Goal: Task Accomplishment & Management: Use online tool/utility

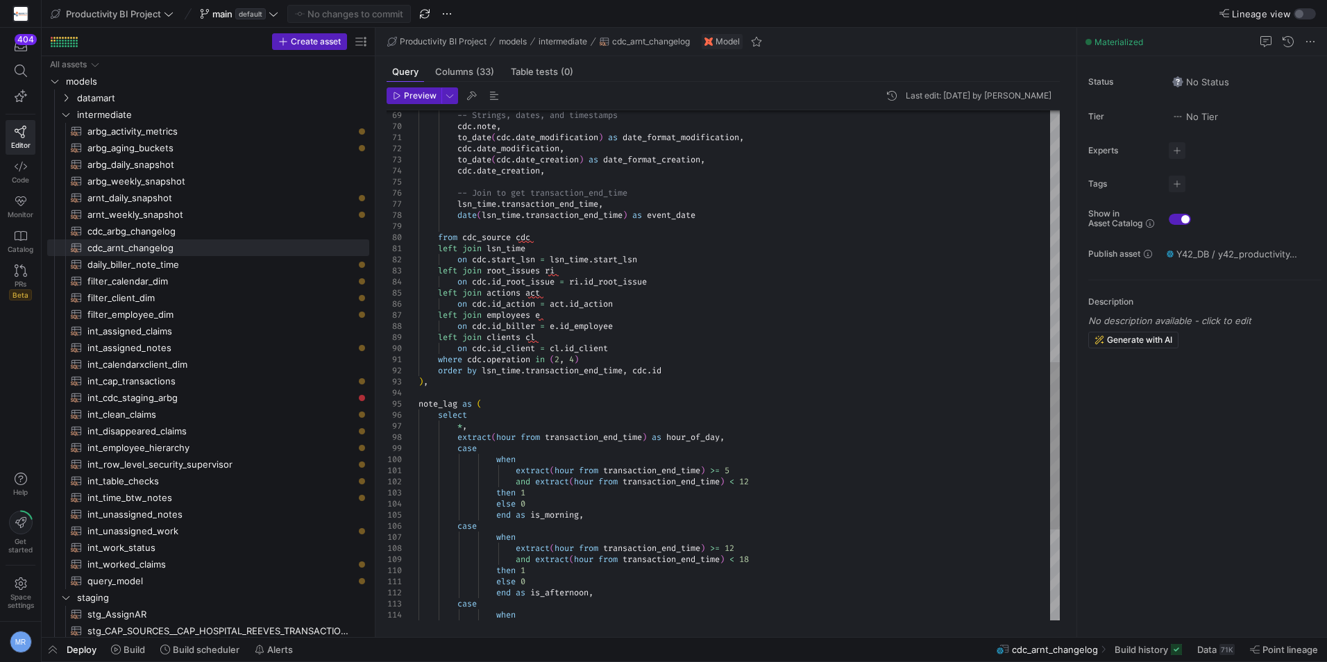
scroll to position [55, 0]
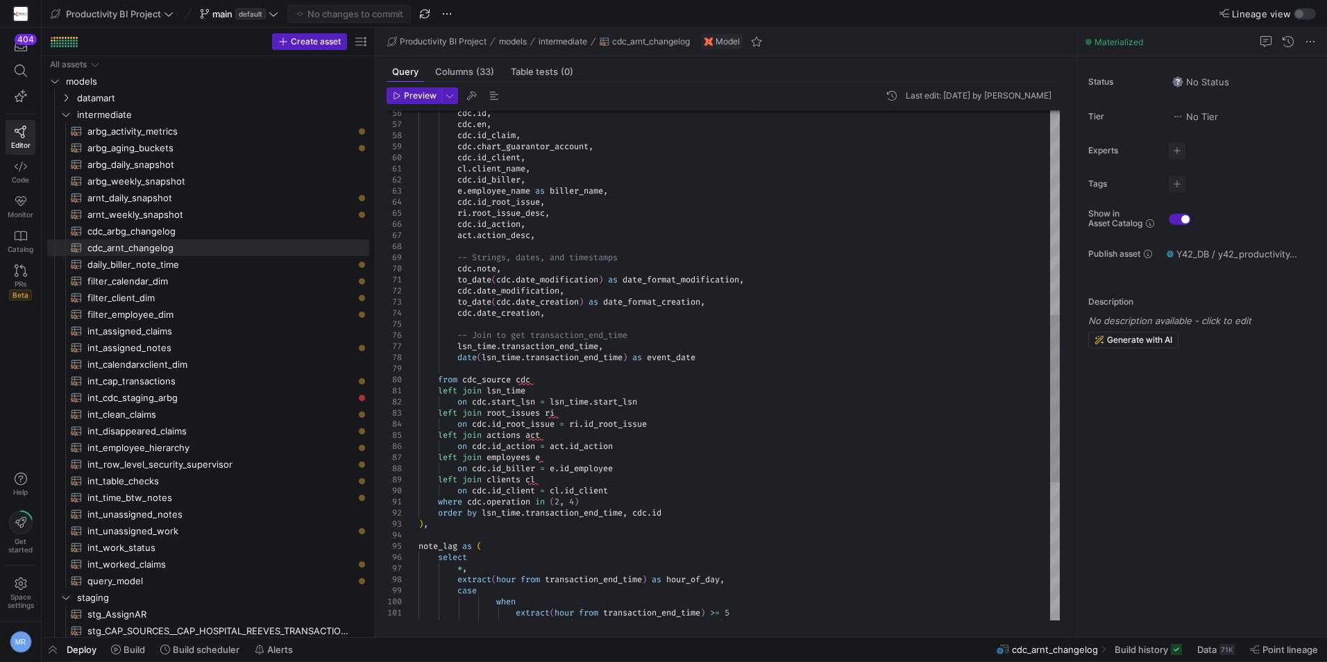
click at [757, 269] on div "ri . root_issue_desc , cdc . id_action , act . action_desc , cdc . id_biller , …" at bounding box center [739, 263] width 641 height 1555
click at [404, 90] on span "button" at bounding box center [413, 95] width 53 height 15
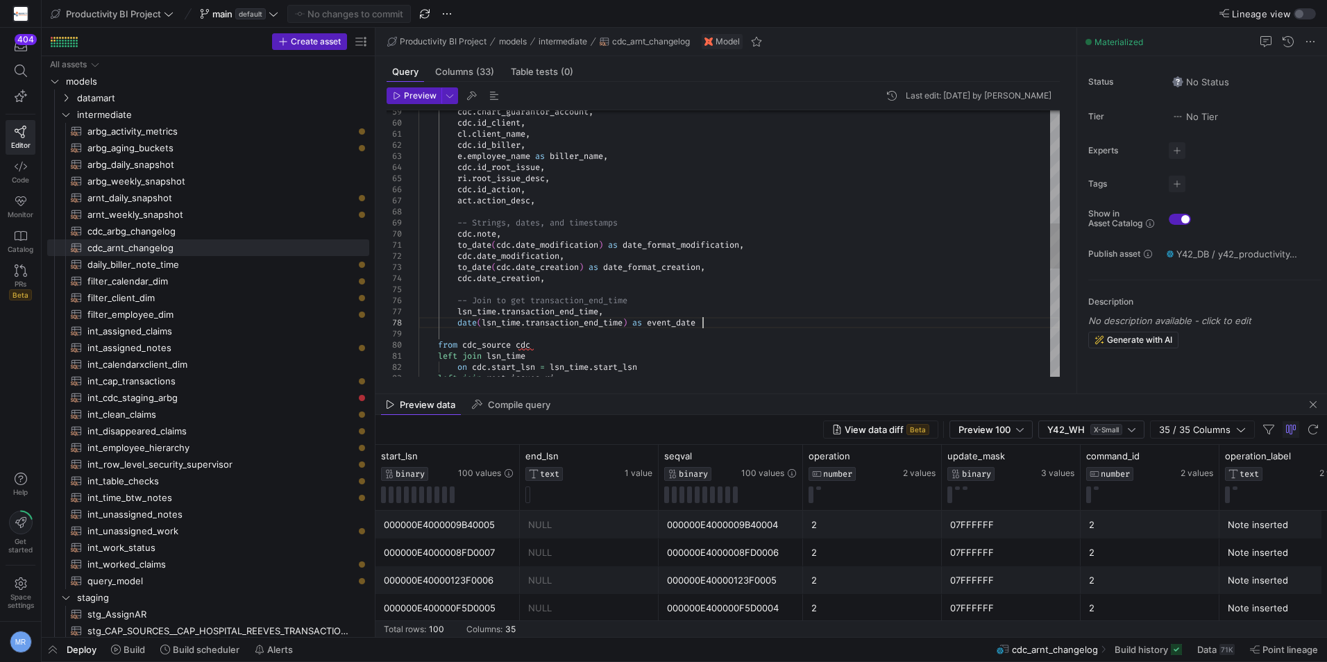
scroll to position [55, 84]
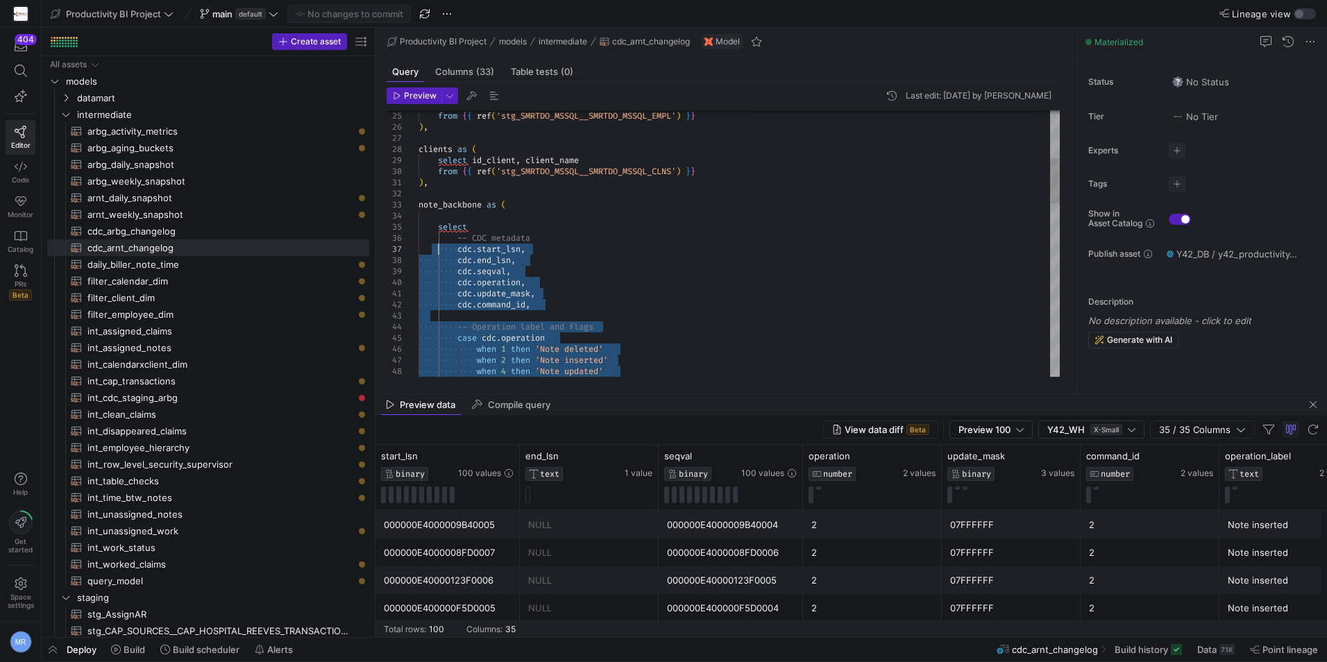
drag, startPoint x: 807, startPoint y: 327, endPoint x: 439, endPoint y: 248, distance: 375.4
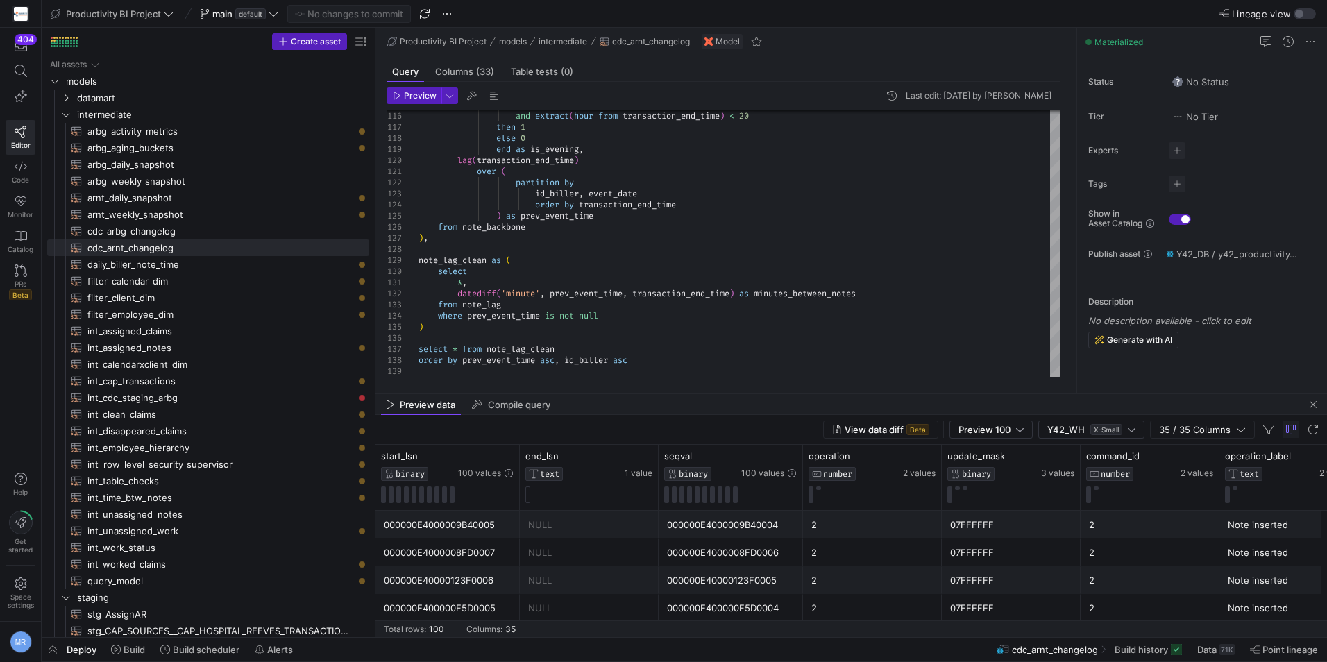
click at [439, 526] on div "000000E4000009B40005" at bounding box center [448, 525] width 128 height 27
click at [555, 515] on div "NULL" at bounding box center [589, 525] width 122 height 27
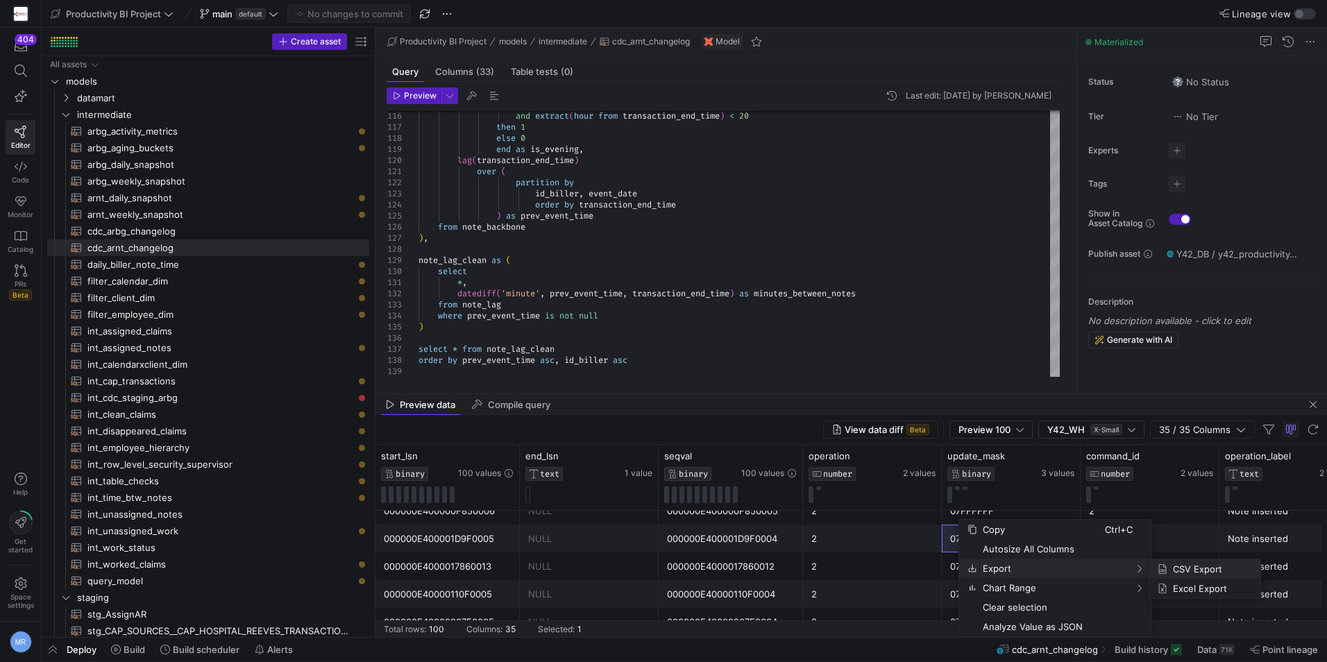
click at [1173, 563] on span "CSV Export" at bounding box center [1208, 568] width 82 height 19
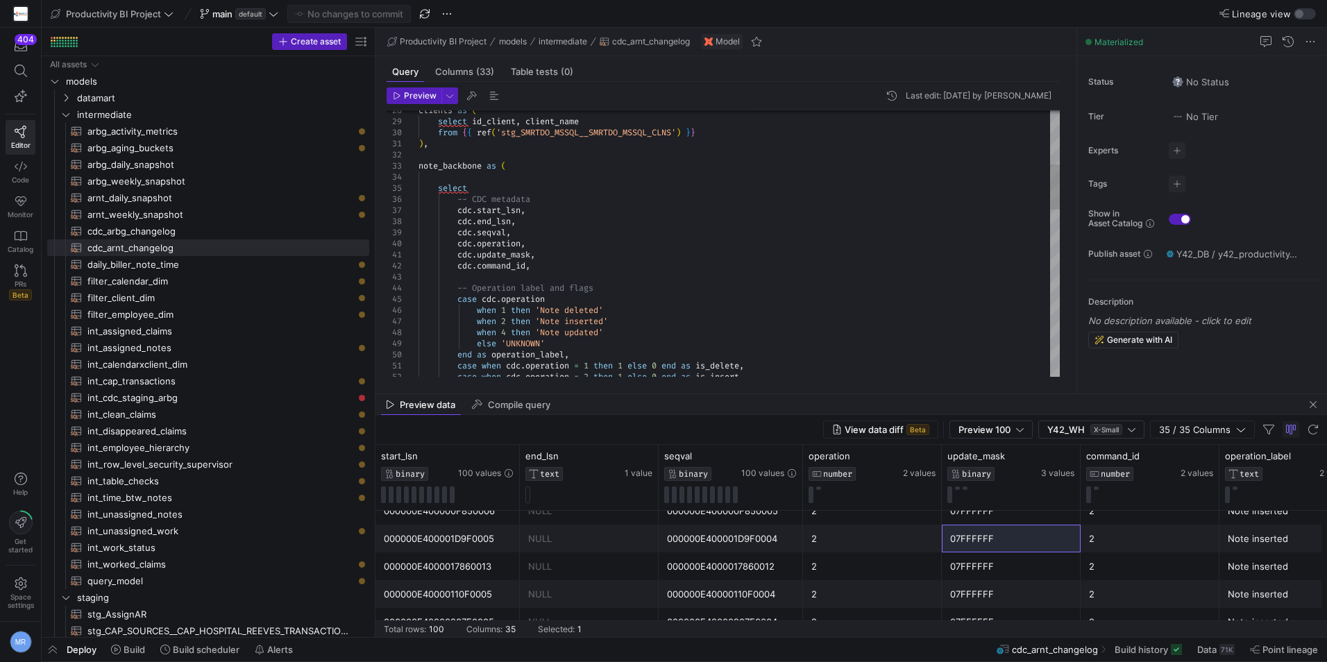
click at [459, 209] on div "end as operation_label , case when cdc . operation = 1 then 1 else 0 end as is_…" at bounding box center [739, 571] width 641 height 1555
click at [576, 210] on div "end as operation_label , case when cdc . operation = 1 then 1 else 0 end as is_…" at bounding box center [739, 571] width 641 height 1555
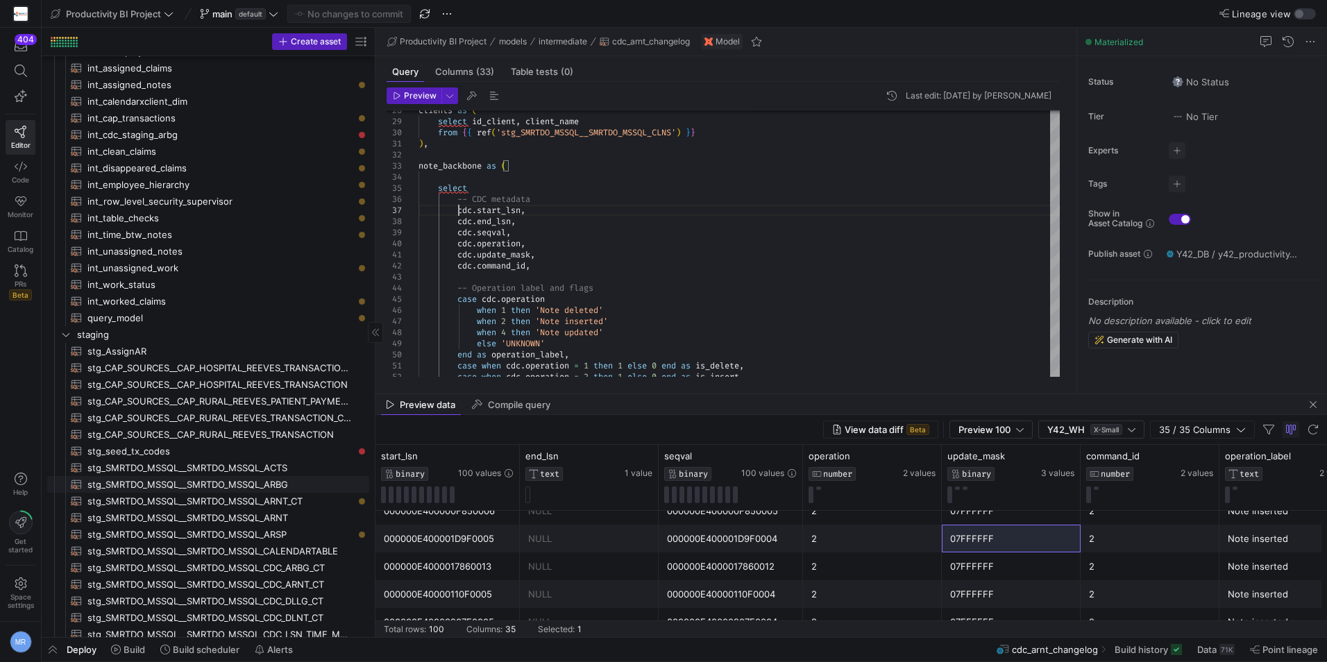
scroll to position [347, 0]
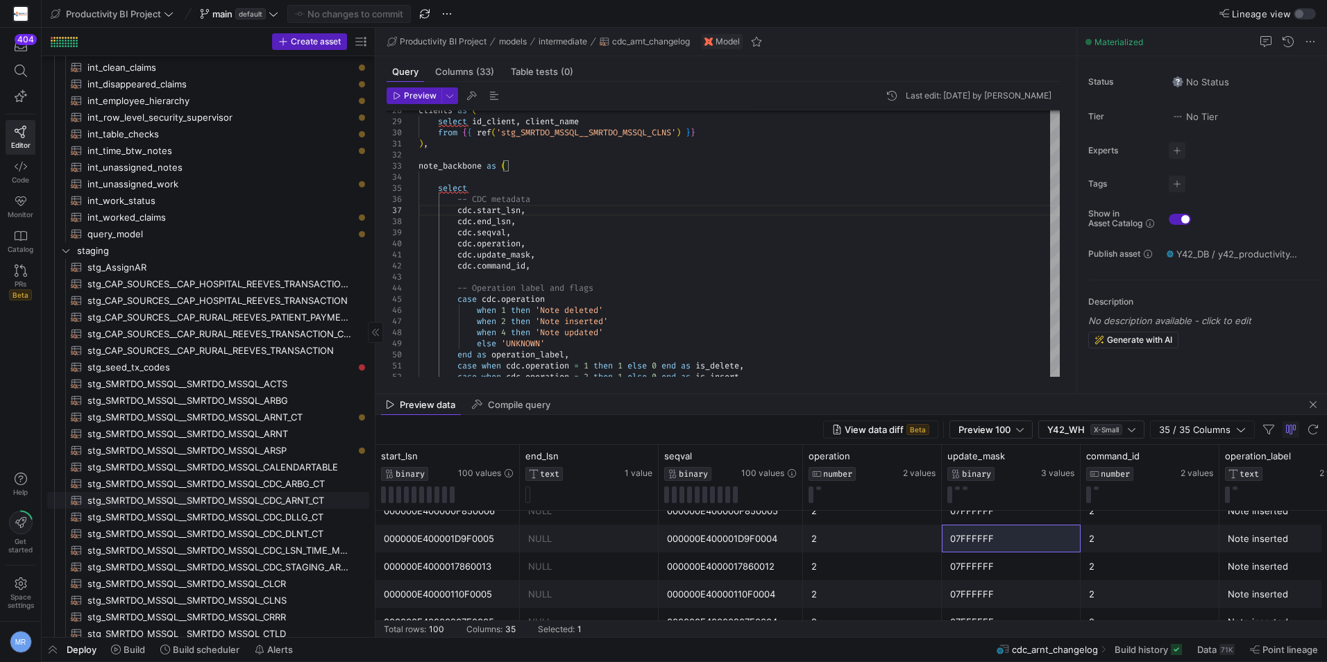
click at [292, 500] on span "stg_SMRTDO_MSSQL__SMRTDO_MSSQL_CDC_ARNT_CT​​​​​​​​​​" at bounding box center [220, 501] width 266 height 16
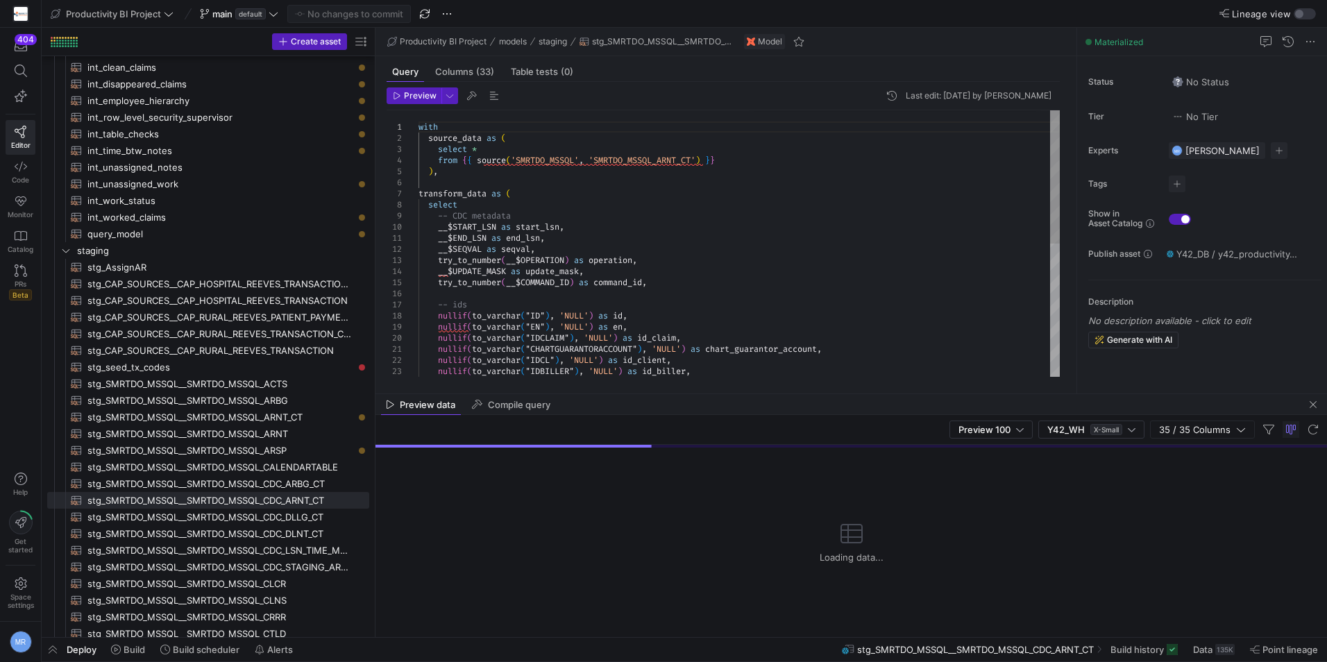
click at [436, 231] on div "nullif ( to_varchar ( "IDCLAIM" ) , 'NULL' ) as id_claim , nullif ( to_varchar …" at bounding box center [739, 376] width 641 height 533
click at [440, 230] on div "nullif ( to_varchar ( "IDCLAIM" ) , 'NULL' ) as id_claim , nullif ( to_varchar …" at bounding box center [739, 376] width 641 height 533
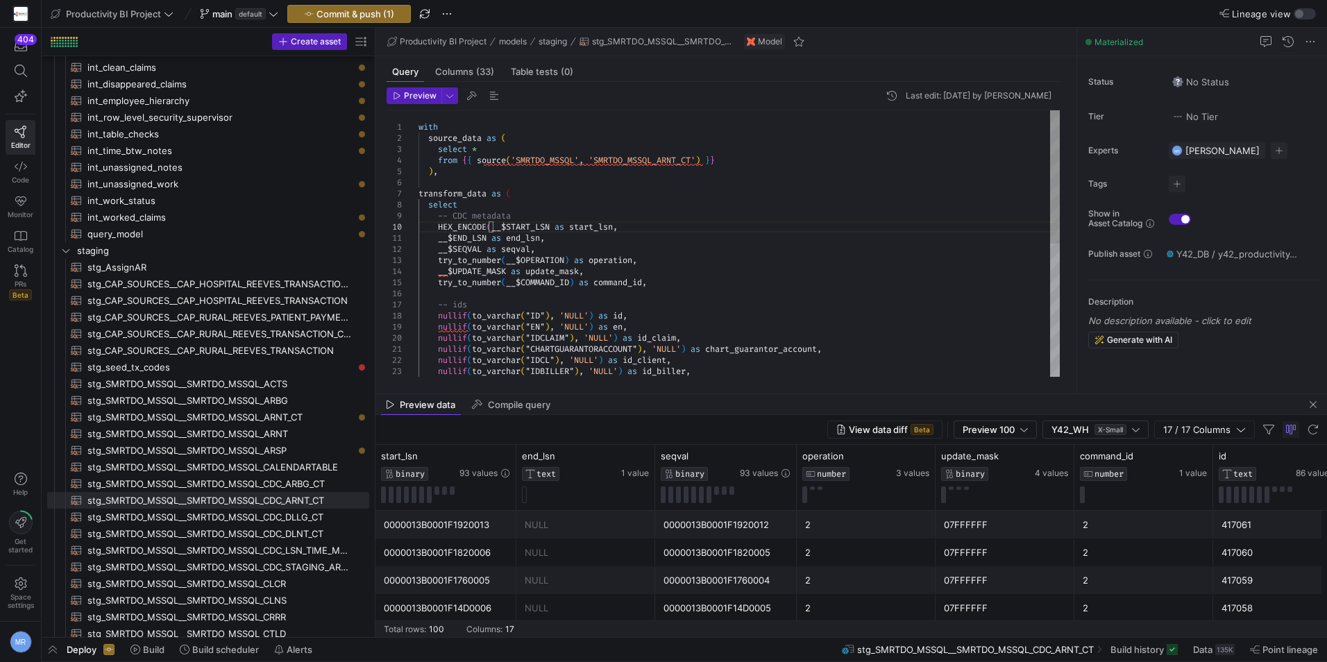
click at [555, 228] on div "nullif ( to_varchar ( "IDCLAIM" ) , 'NULL' ) as id_claim , nullif ( to_varchar …" at bounding box center [739, 376] width 641 height 533
click at [439, 273] on div "nullif ( to_varchar ( "IDCLAIM" ) , 'NULL' ) as id_claim , nullif ( to_varchar …" at bounding box center [739, 376] width 641 height 533
click at [562, 269] on div "nullif ( to_varchar ( "IDCLAIM" ) , 'NULL' ) as id_claim , nullif ( to_varchar …" at bounding box center [739, 376] width 641 height 533
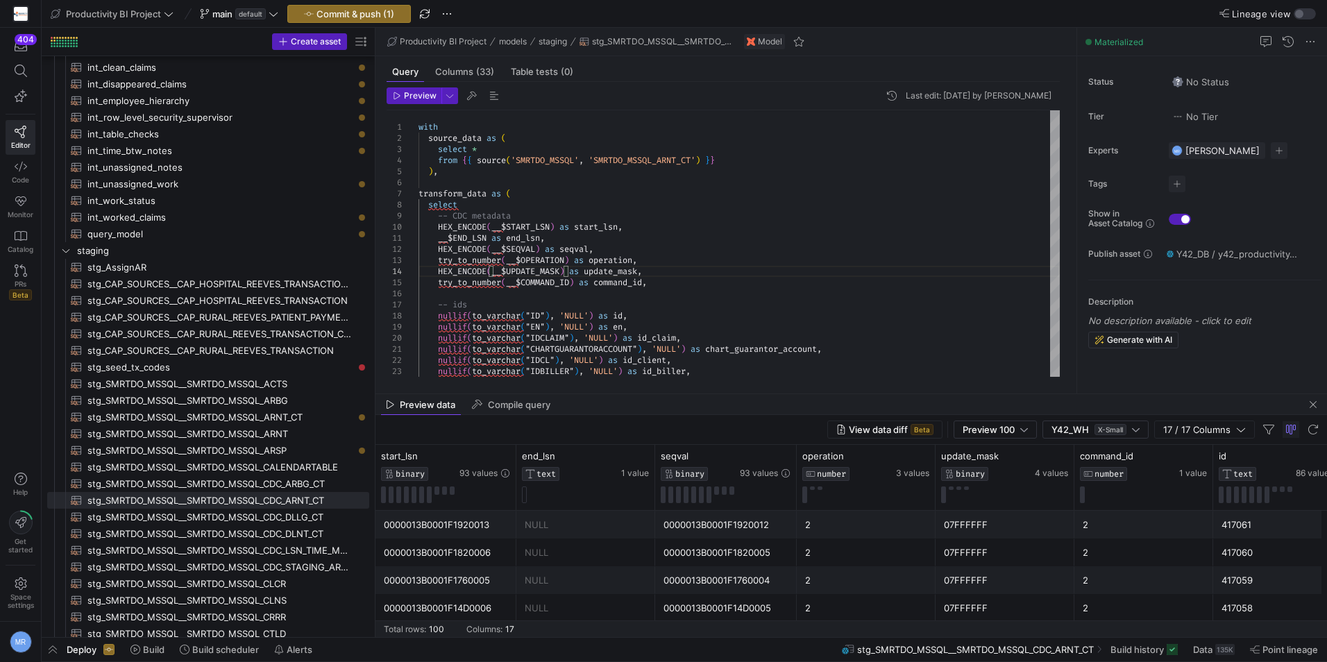
type textarea "__$END_LSN as end_lsn, HEX_ENCODE(__$SEQVAL) as seqval, try_to_number(__$OPERAT…"
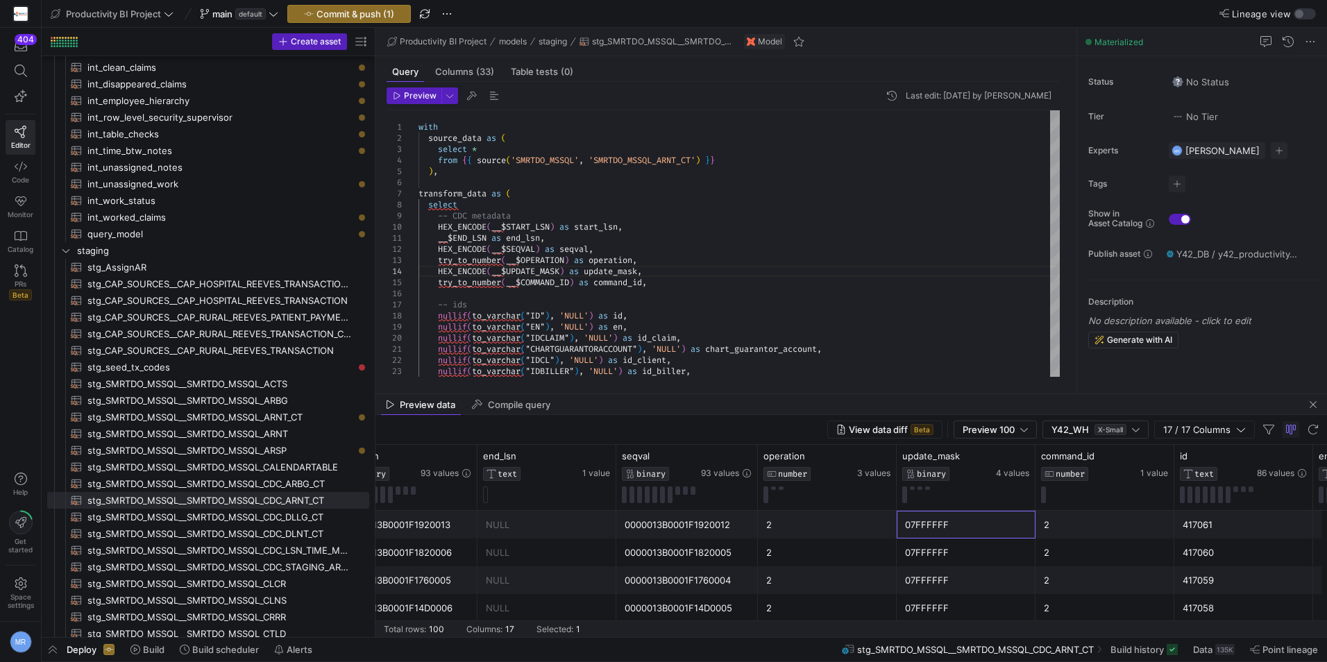
scroll to position [0, 0]
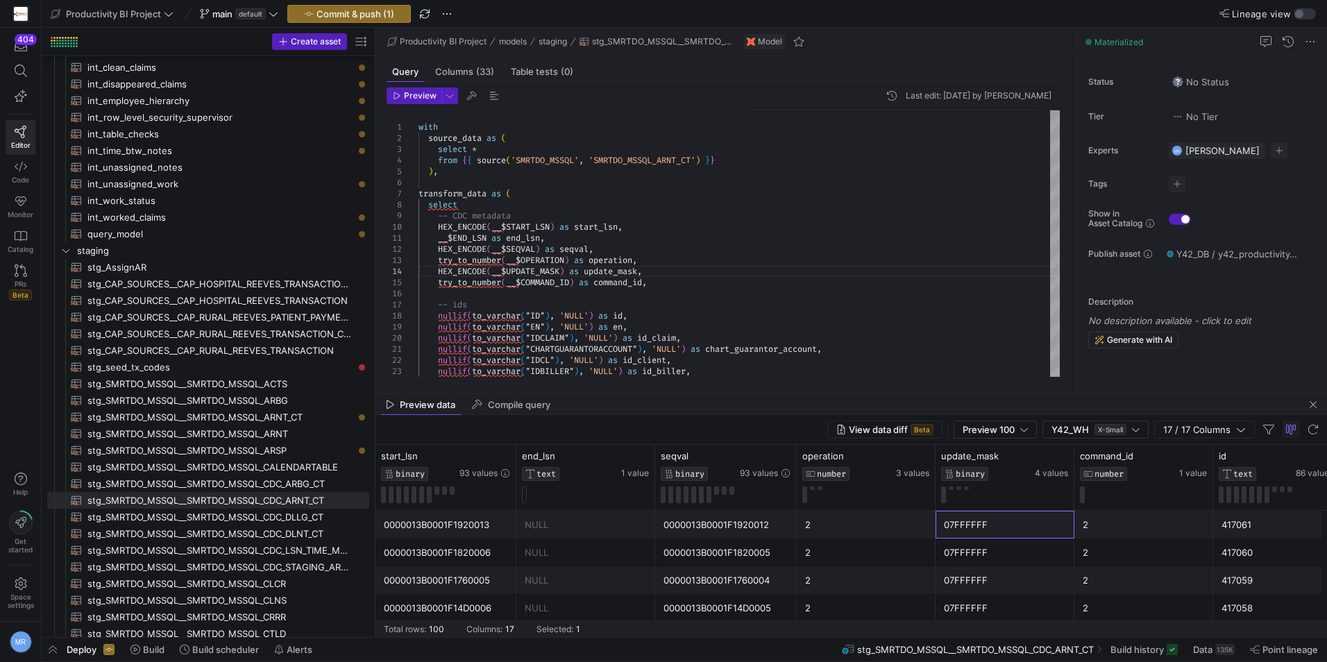
drag, startPoint x: 990, startPoint y: 533, endPoint x: 842, endPoint y: 563, distance: 150.8
click at [593, 248] on div "nullif ( to_varchar ( "IDCLAIM" ) , 'NULL' ) as id_claim , nullif ( to_varchar …" at bounding box center [739, 376] width 641 height 533
click at [416, 99] on span "Preview" at bounding box center [420, 96] width 33 height 10
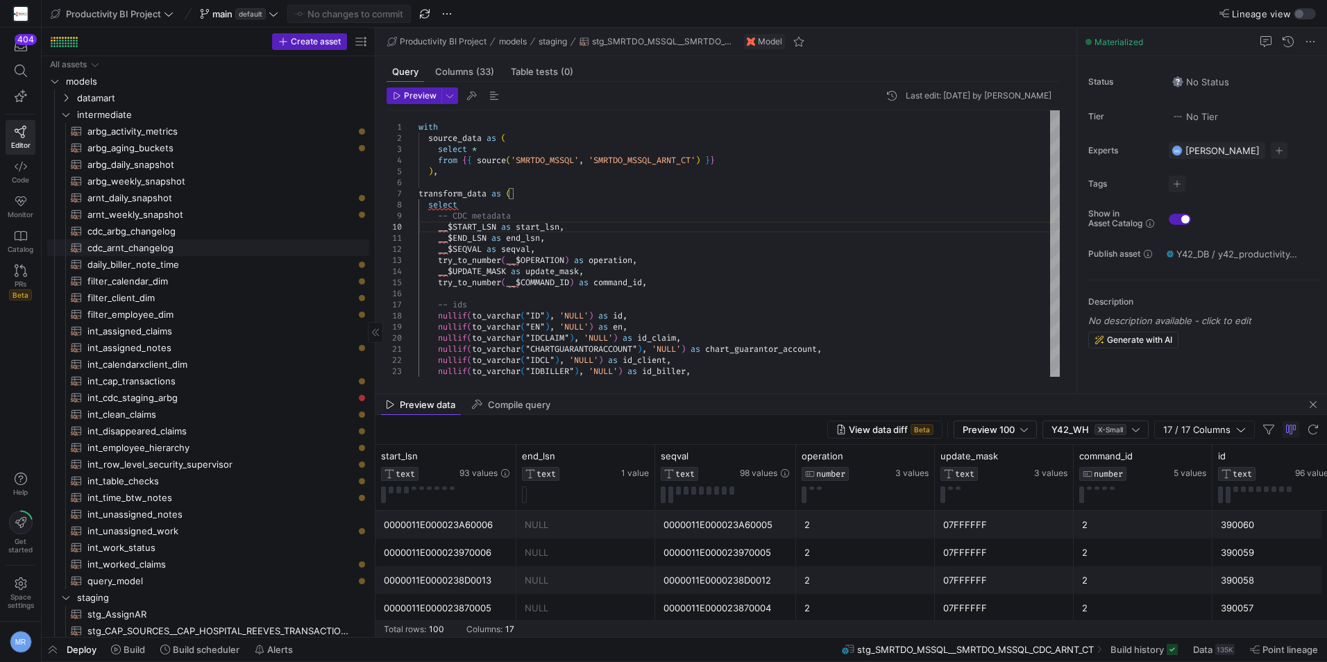
click at [156, 250] on span "cdc_arnt_changelog​​​​​​​​​​" at bounding box center [220, 248] width 266 height 16
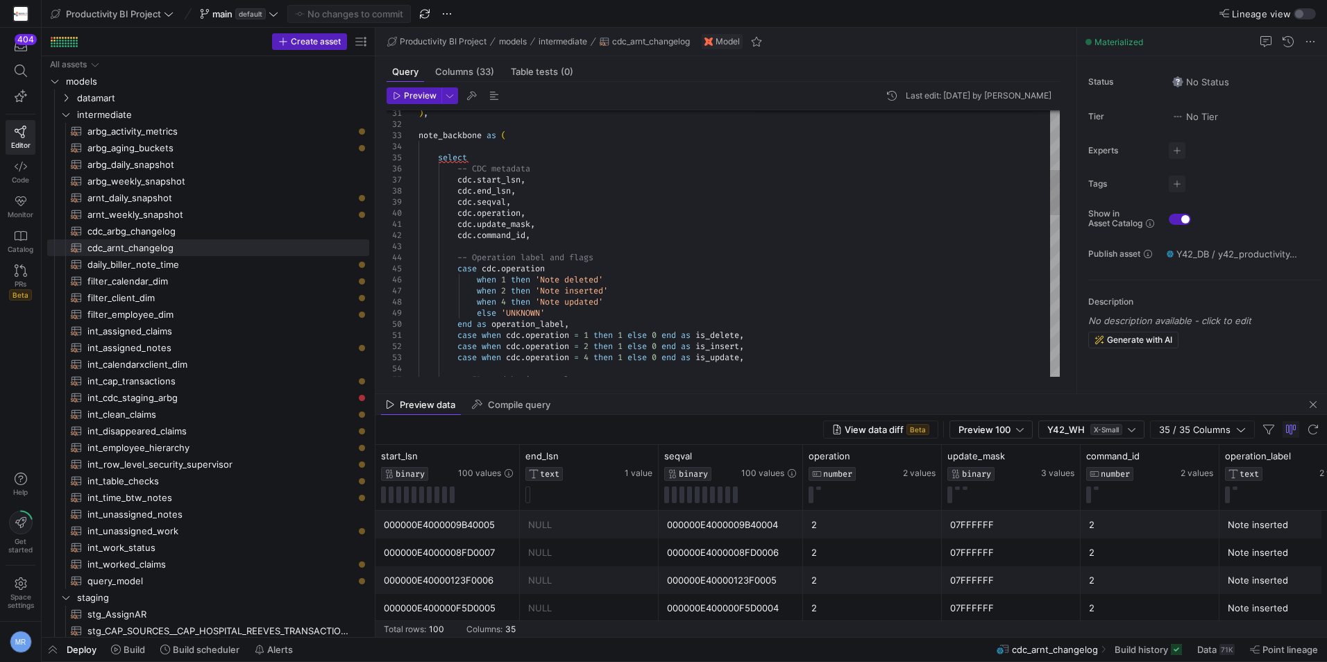
click at [456, 181] on div ") , note_backbone as ( select -- CDC metadata cdc . start_lsn , cdc . end_lsn ,…" at bounding box center [739, 540] width 641 height 1555
click at [459, 201] on div ") , note_backbone as ( select -- CDC metadata HEX_ENCODE ( cdc . start_lsn , cd…" at bounding box center [739, 540] width 641 height 1555
click at [458, 224] on div ") , note_backbone as ( select -- CDC metadata HEX_ENCODE ( cdc . start_lsn , cd…" at bounding box center [739, 540] width 641 height 1555
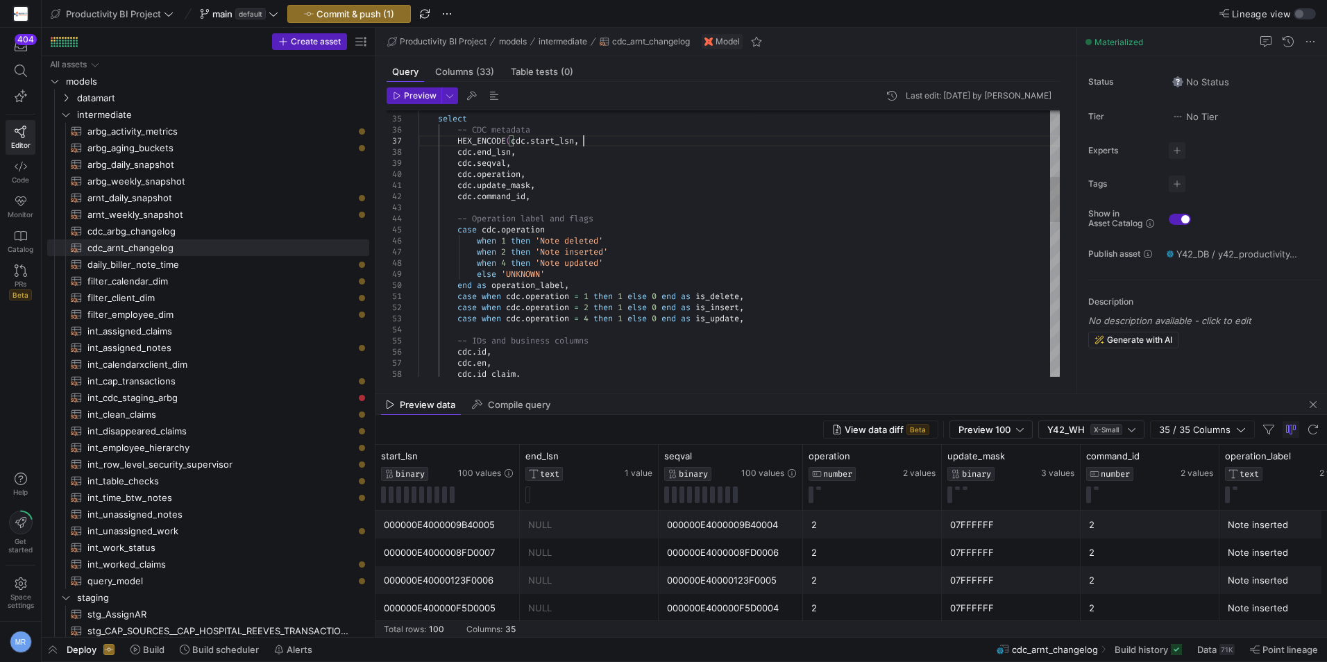
click at [581, 139] on div "cdc . id , cdc . en , cdc . id_claim , case when cdc . operation = 4 then 1 els…" at bounding box center [739, 501] width 641 height 1555
click at [580, 142] on div "cdc . id , cdc . en , cdc . id_claim , case when cdc . operation = 4 then 1 els…" at bounding box center [739, 501] width 641 height 1555
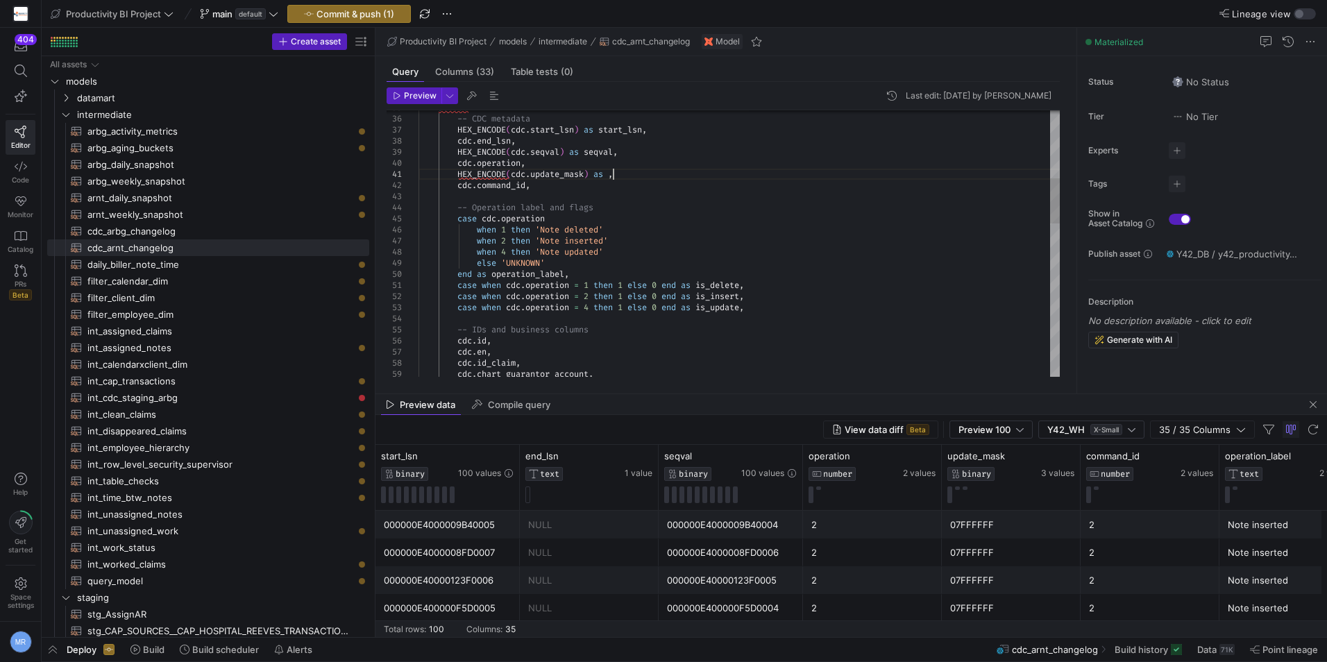
scroll to position [10, 194]
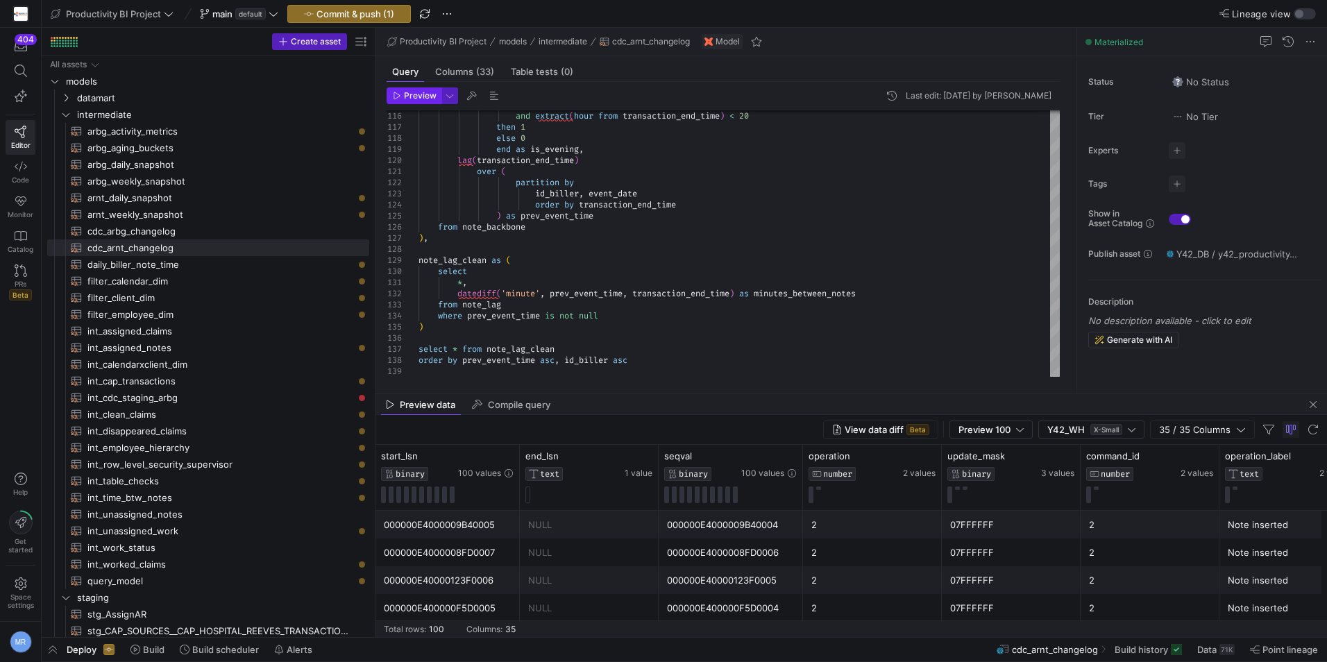
type textarea "HEX_ENCODE(cdc.update_mask) as update_mask, cdc.command_id, -- Operation label …"
click at [396, 94] on icon "button" at bounding box center [397, 96] width 8 height 8
click at [366, 9] on span "Commit & push (1)" at bounding box center [355, 13] width 78 height 11
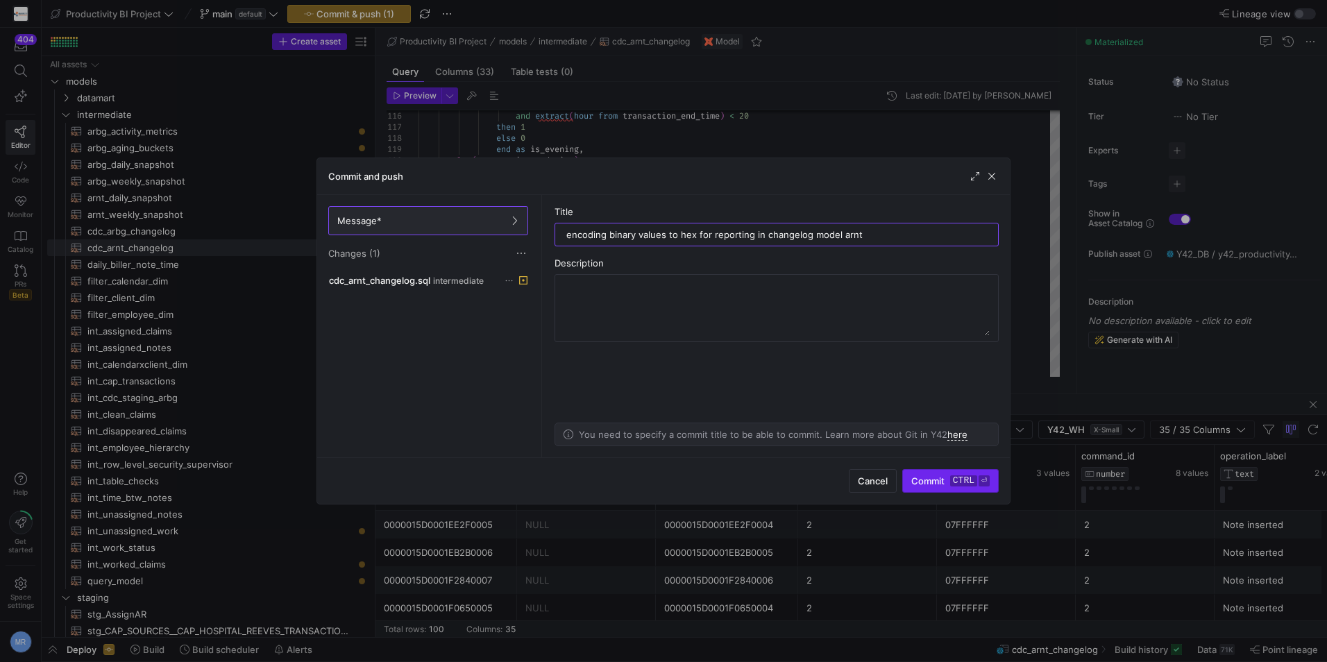
type input "encoding binary values to hex for reporting in changelog model arnt"
click at [915, 471] on span "submit" at bounding box center [950, 481] width 95 height 22
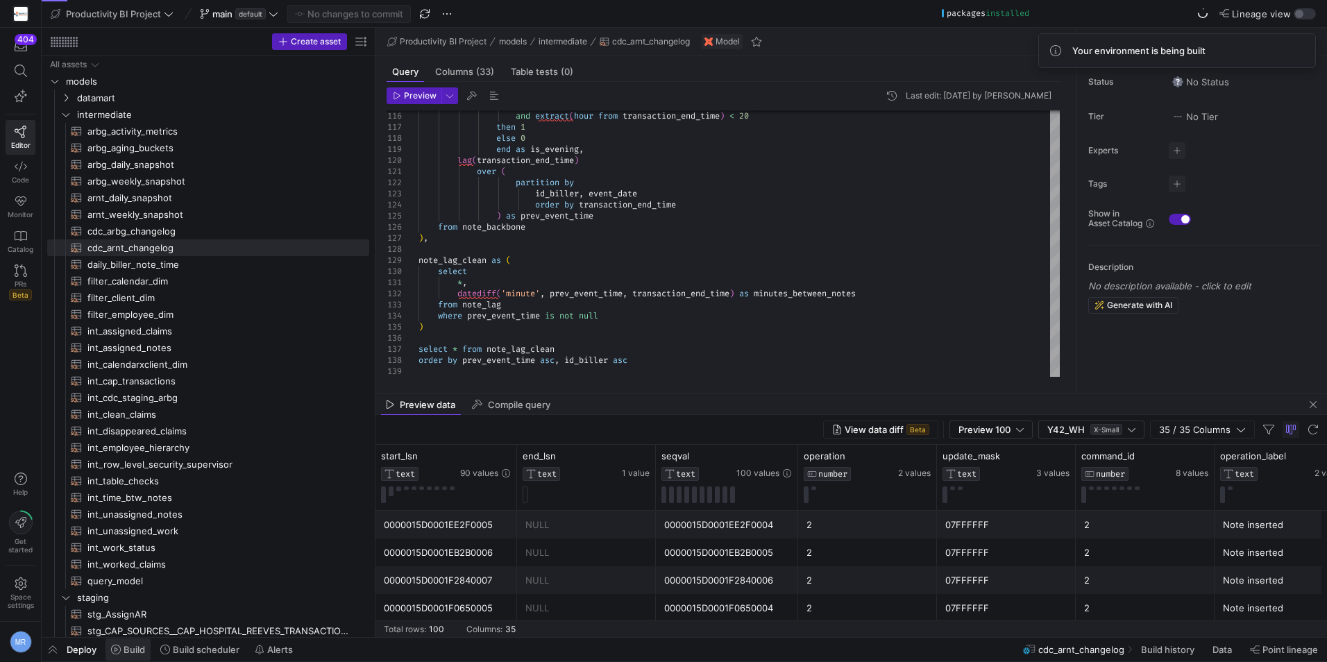
click at [135, 649] on span "Build" at bounding box center [135, 649] width 22 height 11
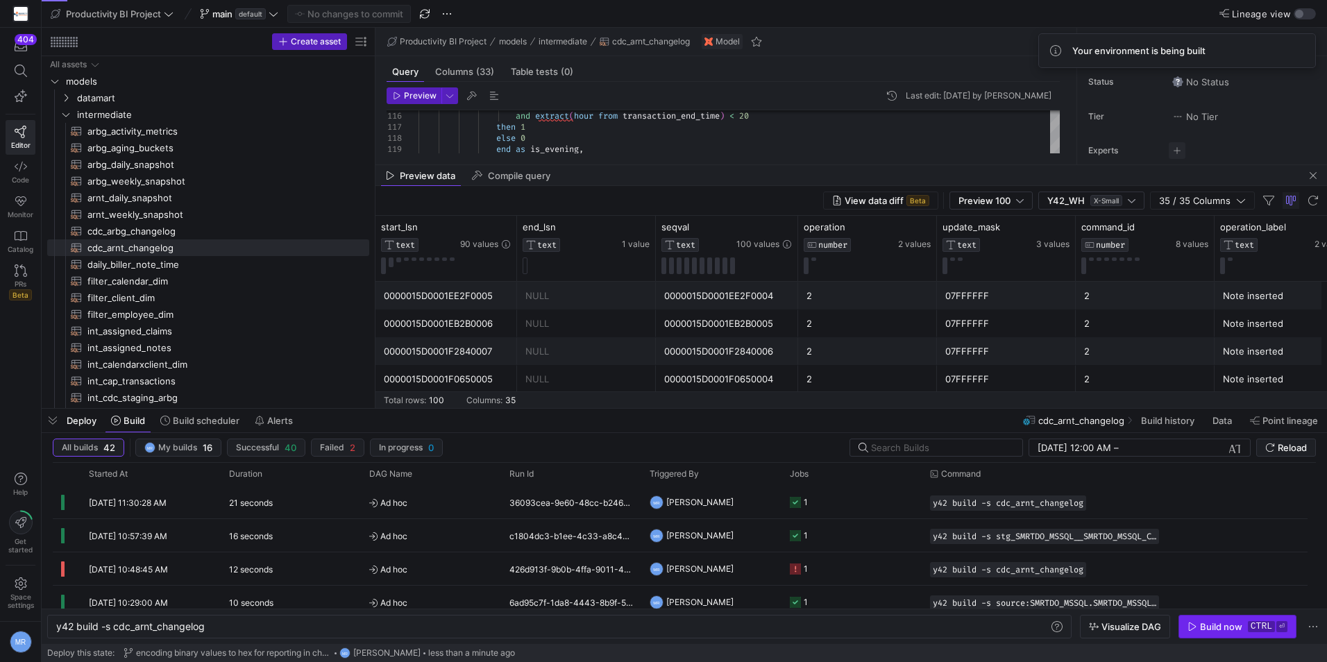
click at [1217, 624] on div "Build now" at bounding box center [1221, 626] width 42 height 11
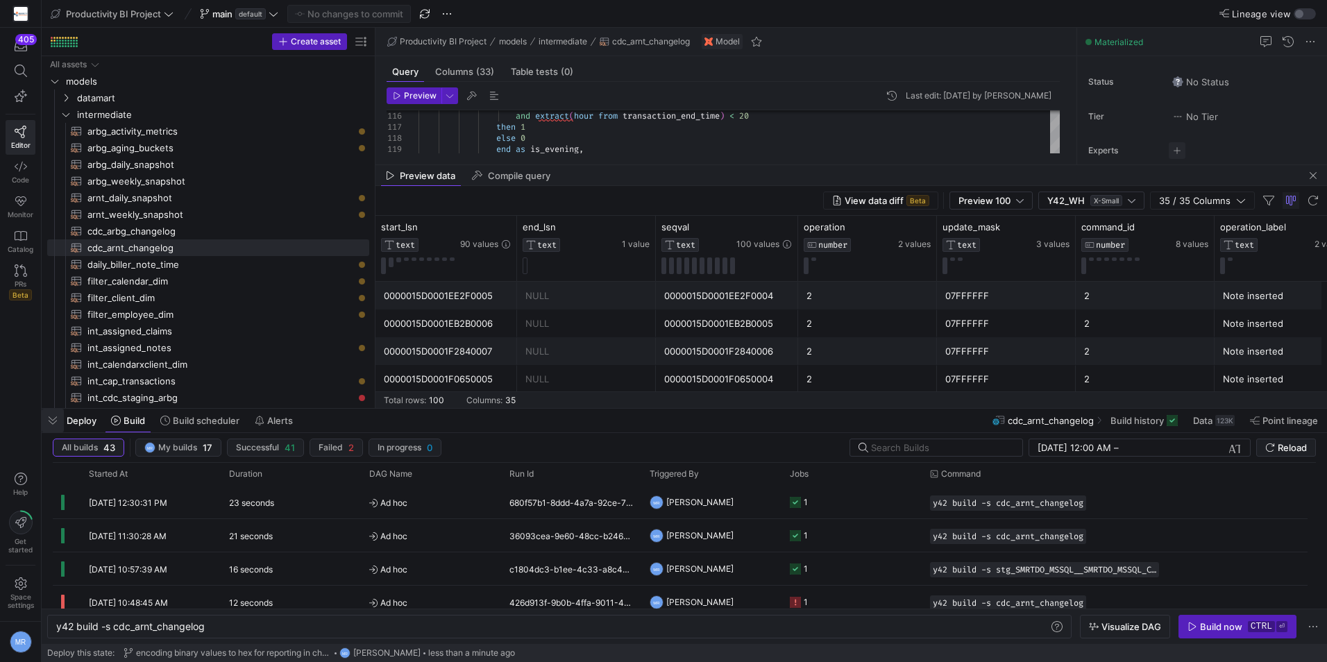
click at [53, 422] on span "button" at bounding box center [53, 421] width 22 height 24
